Goal: Check status: Check status

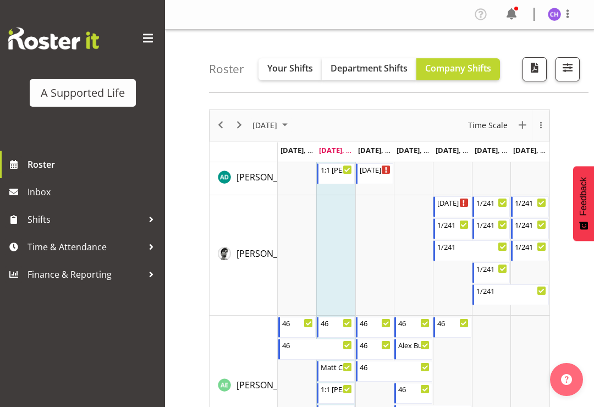
scroll to position [169, 0]
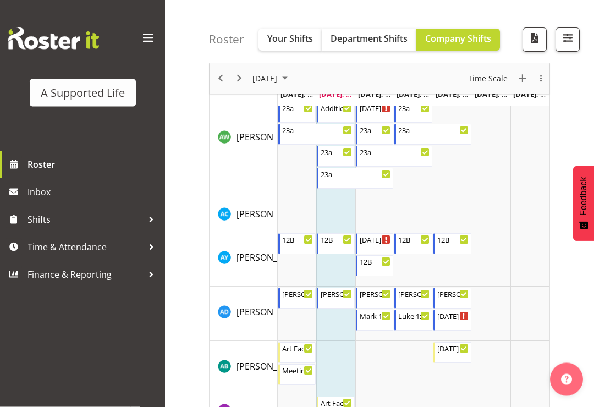
click at [565, 41] on span "button" at bounding box center [567, 38] width 14 height 14
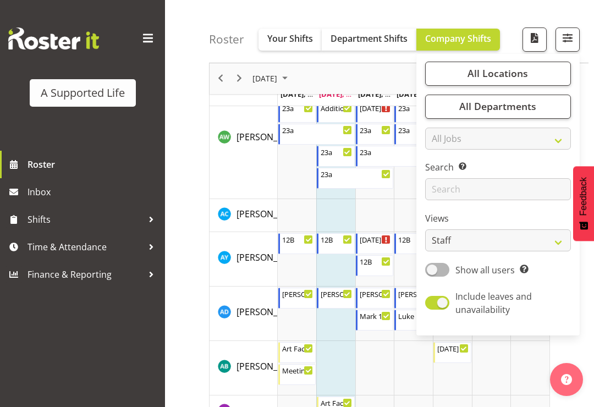
click at [522, 78] on span "All Locations" at bounding box center [497, 73] width 60 height 13
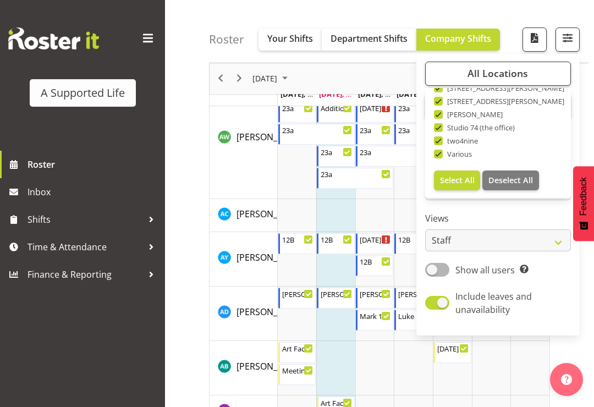
scroll to position [370, 0]
click at [521, 180] on span "Deselect All" at bounding box center [510, 180] width 45 height 10
checkbox input "false"
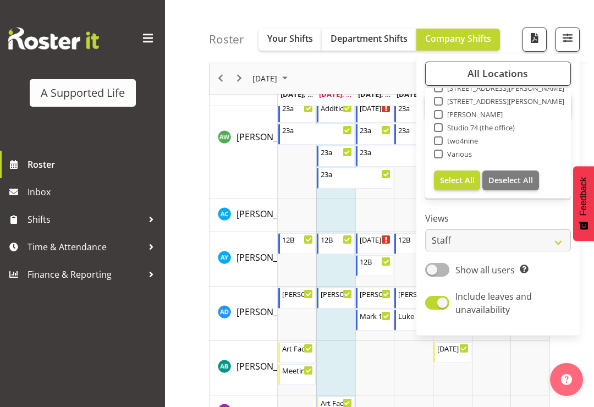
checkbox input "false"
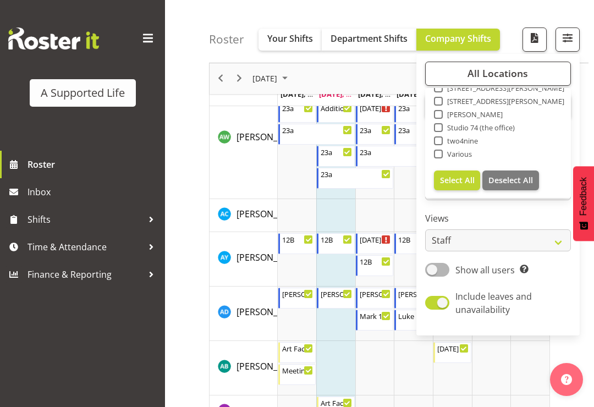
checkbox input "false"
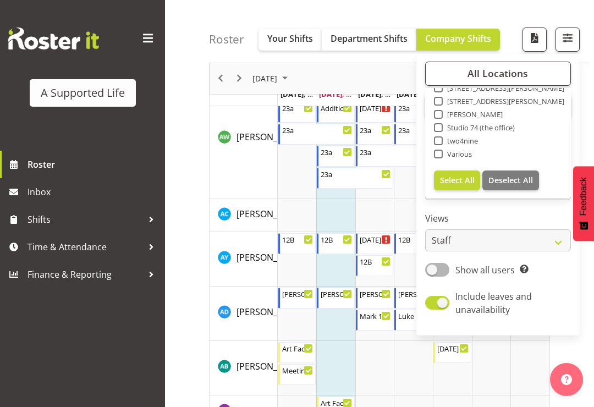
checkbox input "false"
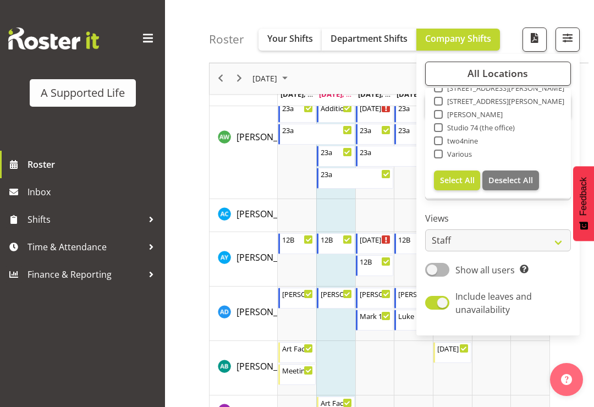
checkbox input "false"
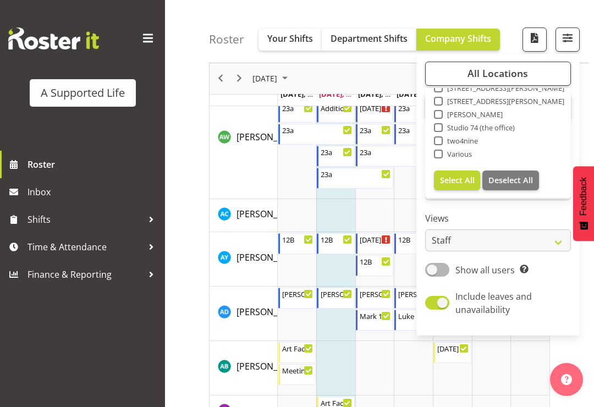
checkbox input "false"
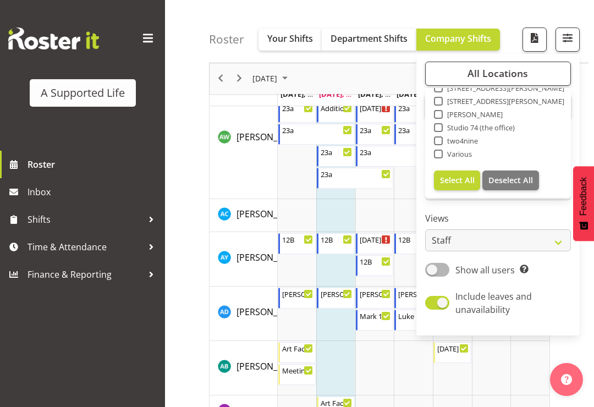
checkbox input "false"
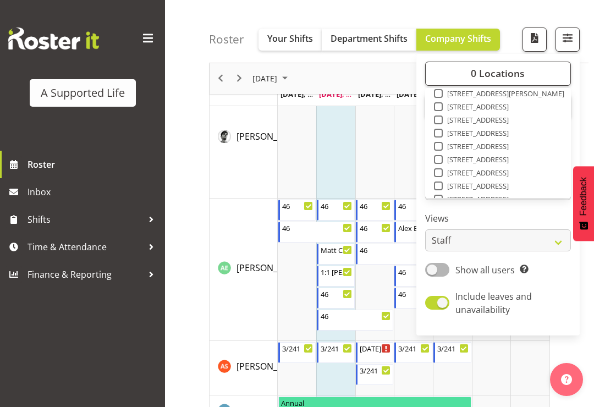
scroll to position [139, 0]
click at [439, 174] on span at bounding box center [438, 173] width 9 height 9
click at [439, 174] on input "[STREET_ADDRESS]" at bounding box center [437, 173] width 7 height 7
checkbox input "true"
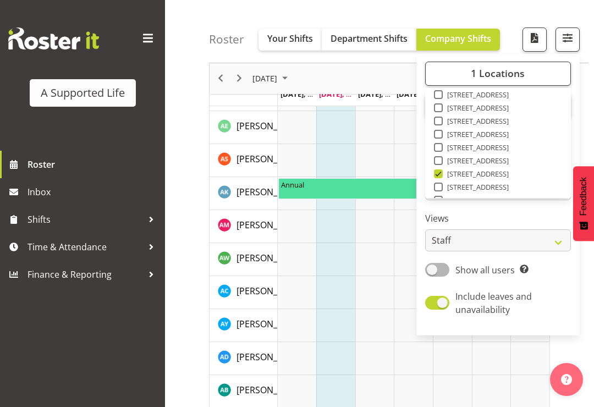
click at [503, 11] on div "Roster Your Shifts Department Shifts Company Shifts 1 Locations Clear [STREET_A…" at bounding box center [398, 31] width 379 height 63
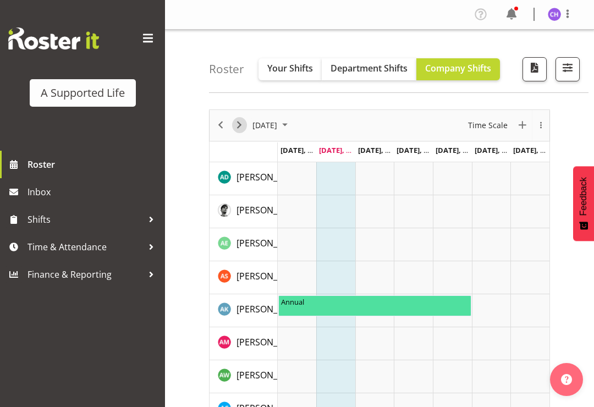
click at [241, 126] on span "Next" at bounding box center [239, 125] width 13 height 14
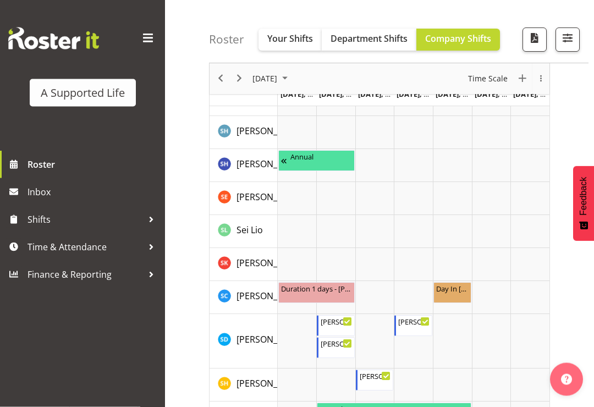
scroll to position [2663, 0]
click at [416, 324] on div "[PERSON_NAME] day supports" at bounding box center [414, 320] width 32 height 11
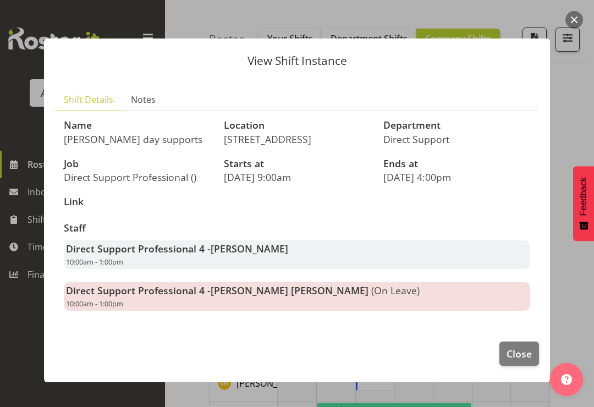
click at [513, 353] on span "Close" at bounding box center [519, 353] width 25 height 14
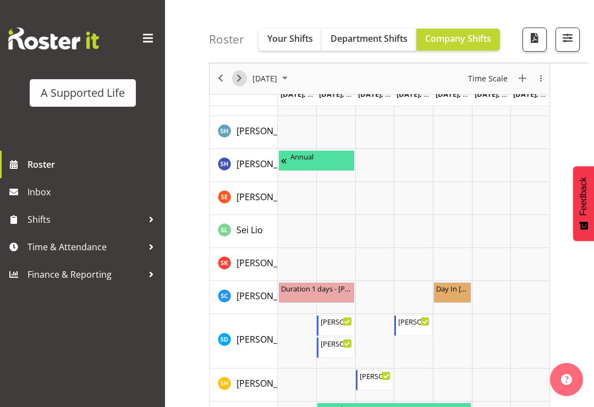
click at [240, 81] on span "Next" at bounding box center [239, 79] width 13 height 14
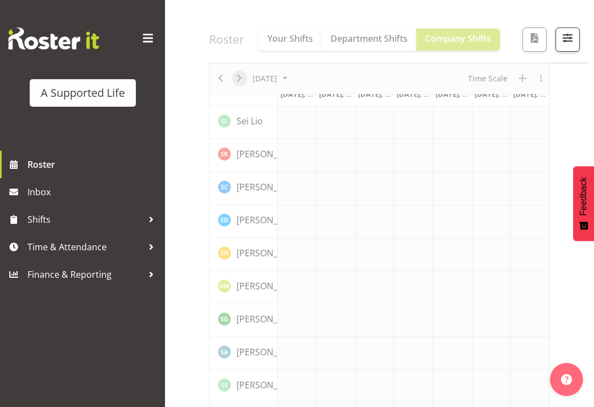
scroll to position [117, 0]
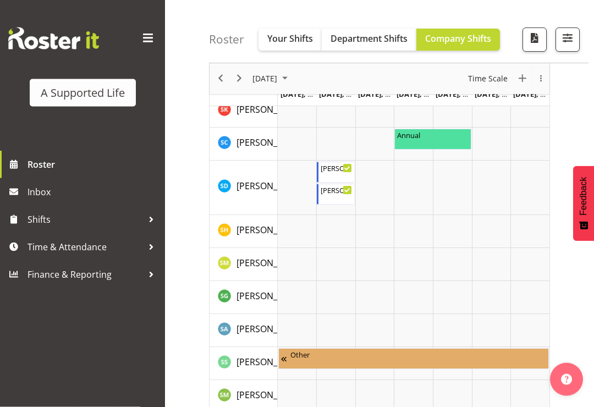
scroll to position [2838, 0]
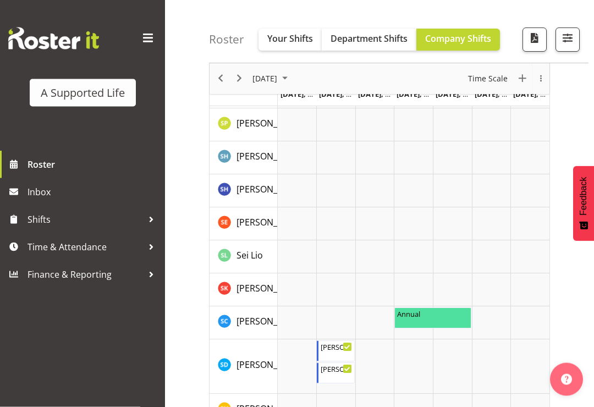
click at [572, 45] on span "button" at bounding box center [567, 38] width 14 height 14
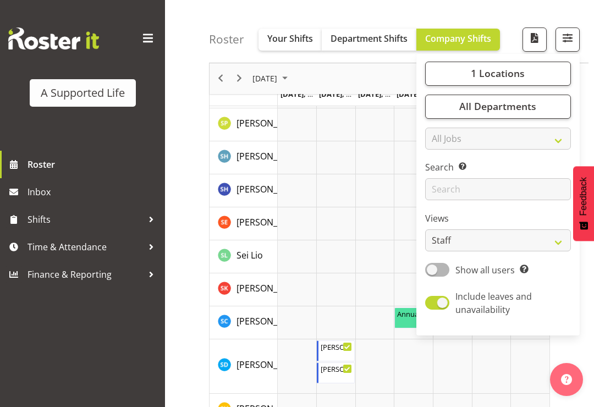
click at [540, 75] on button "1 Locations" at bounding box center [498, 74] width 146 height 24
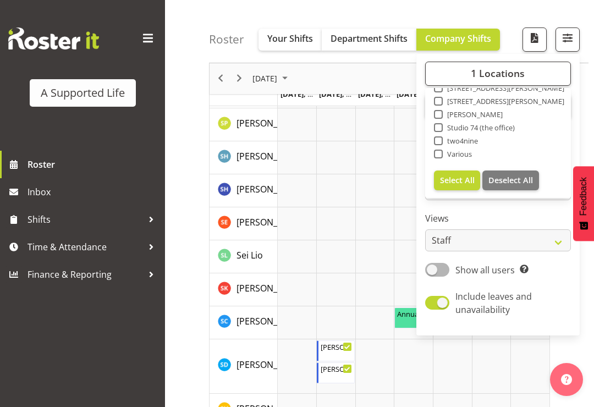
scroll to position [370, 0]
click at [466, 180] on span "Select All" at bounding box center [457, 180] width 35 height 10
checkbox input "true"
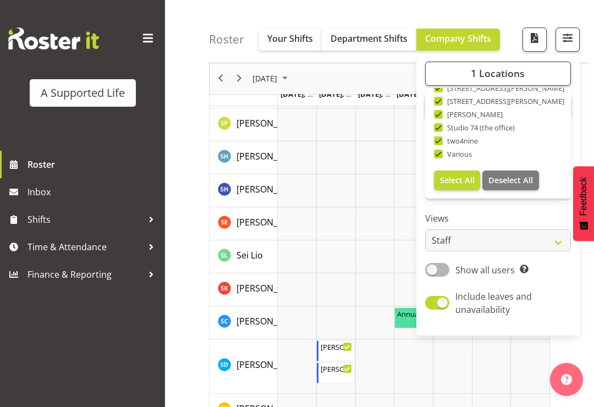
checkbox input "true"
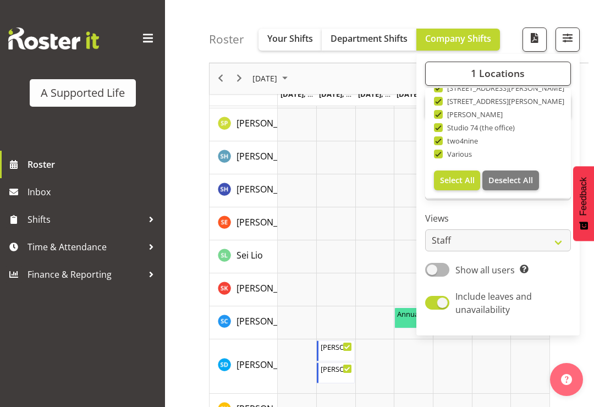
checkbox input "true"
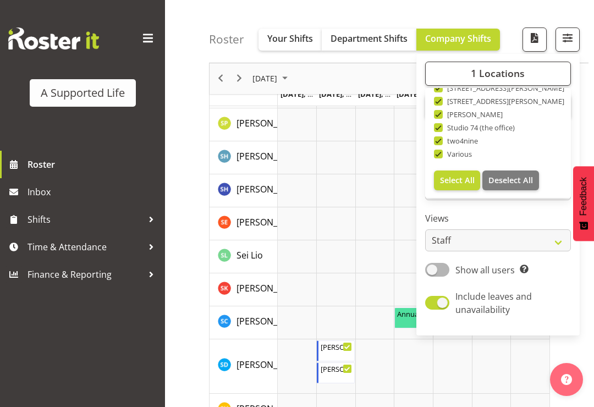
checkbox input "true"
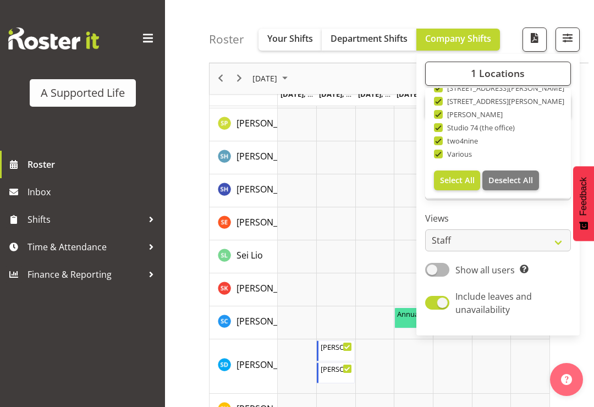
checkbox input "true"
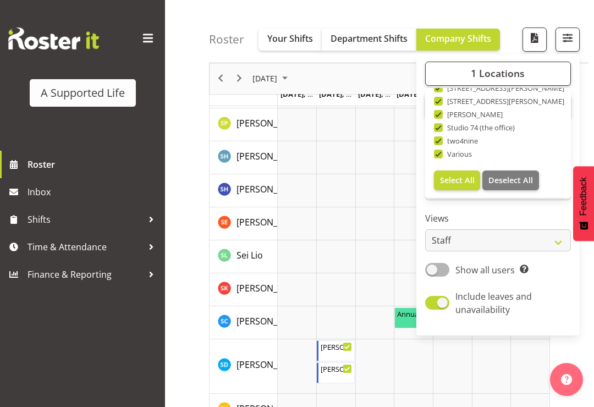
checkbox input "true"
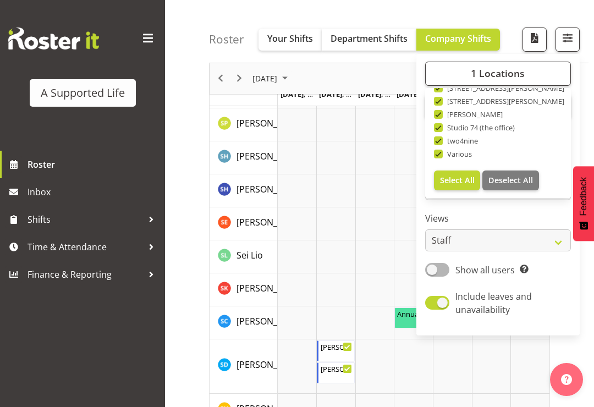
checkbox input "true"
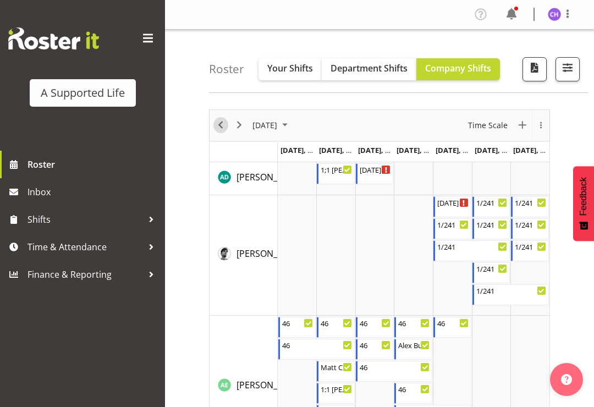
click at [218, 128] on span "Previous" at bounding box center [220, 125] width 13 height 14
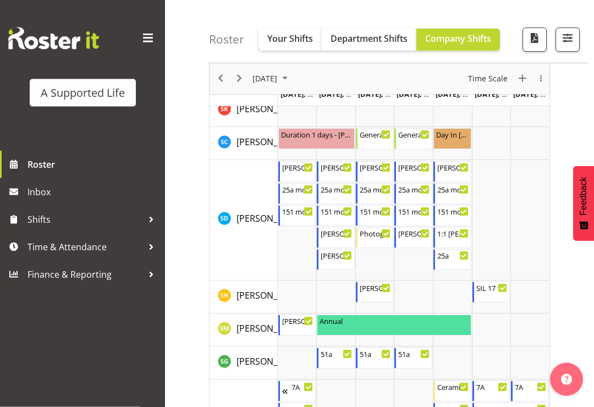
scroll to position [5282, 0]
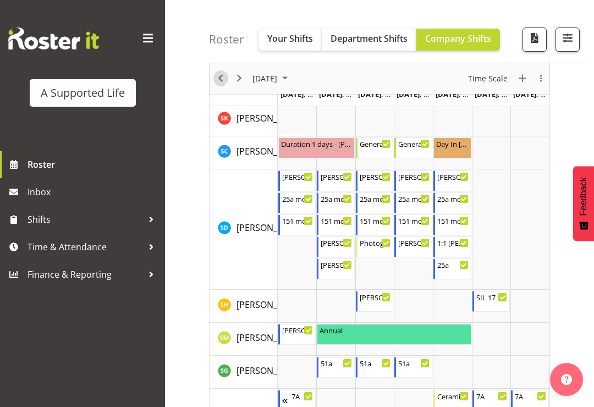
click at [218, 76] on span "Previous" at bounding box center [220, 79] width 13 height 14
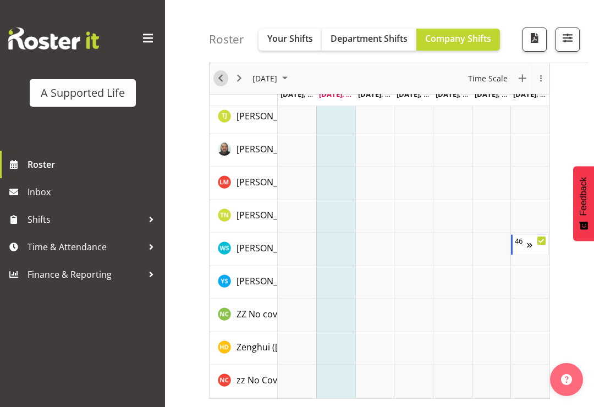
scroll to position [117, 0]
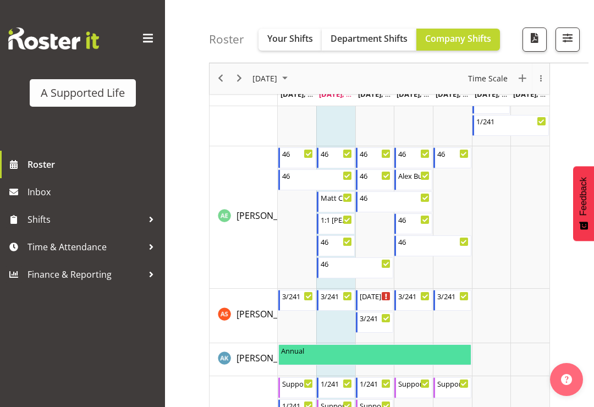
scroll to position [46, 0]
